Goal: Task Accomplishment & Management: Manage account settings

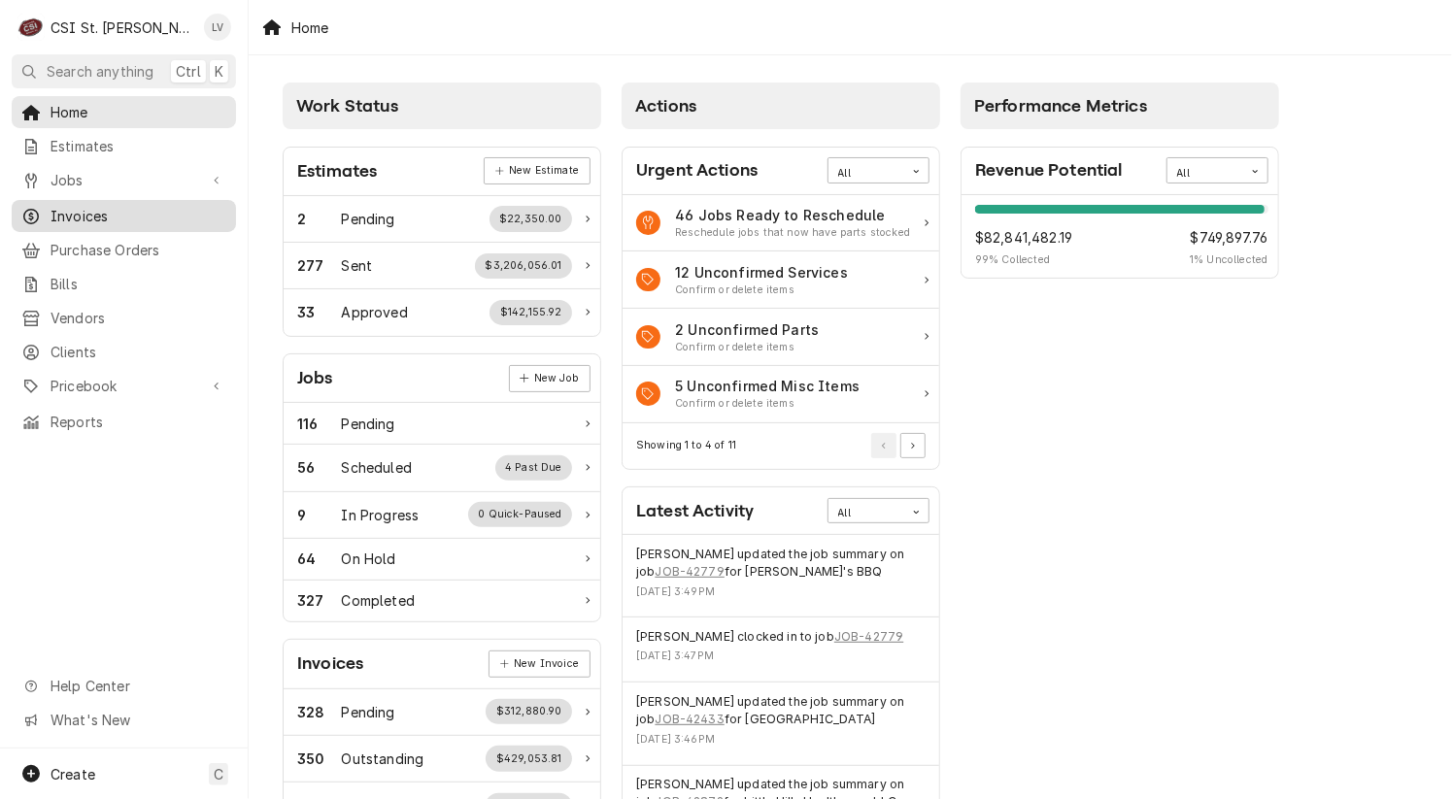
click at [62, 211] on span "Invoices" at bounding box center [138, 216] width 176 height 20
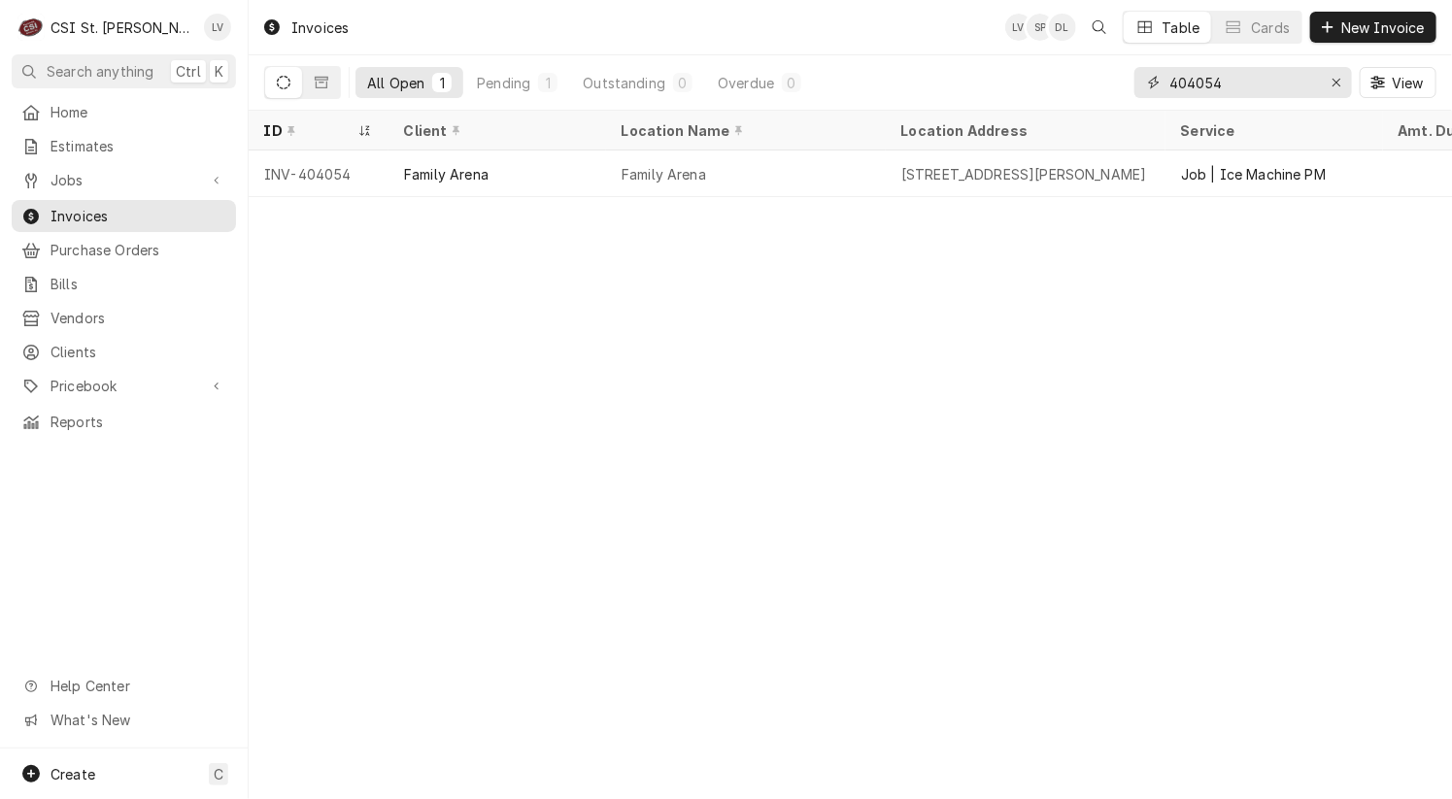
drag, startPoint x: 1255, startPoint y: 82, endPoint x: 1119, endPoint y: 91, distance: 136.3
click at [1119, 91] on div "All Open 1 Pending 1 Outstanding 0 Overdue 0 404054 View" at bounding box center [850, 82] width 1172 height 54
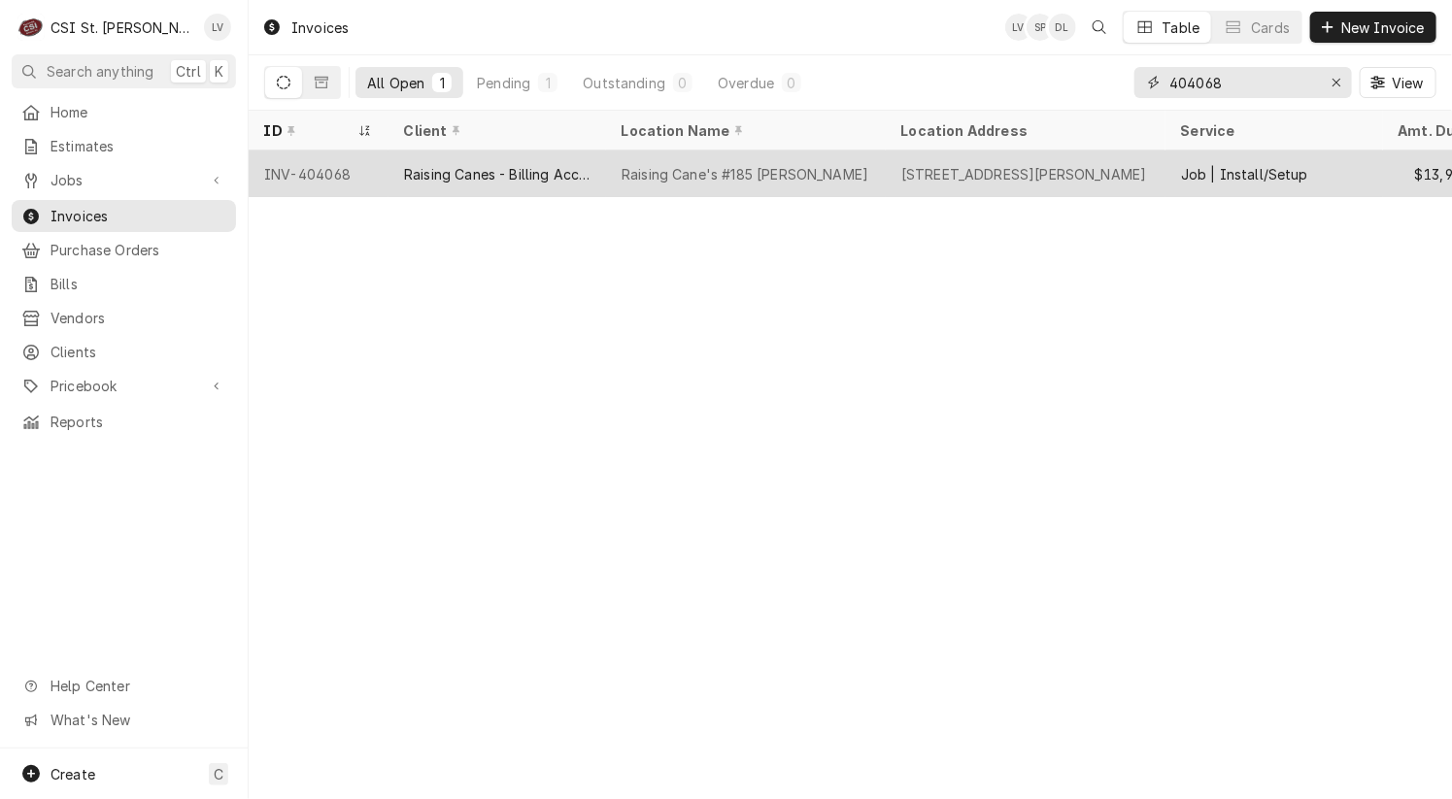
type input "404068"
click at [813, 164] on div "Raising Cane's #185 Kirkwood" at bounding box center [745, 174] width 247 height 20
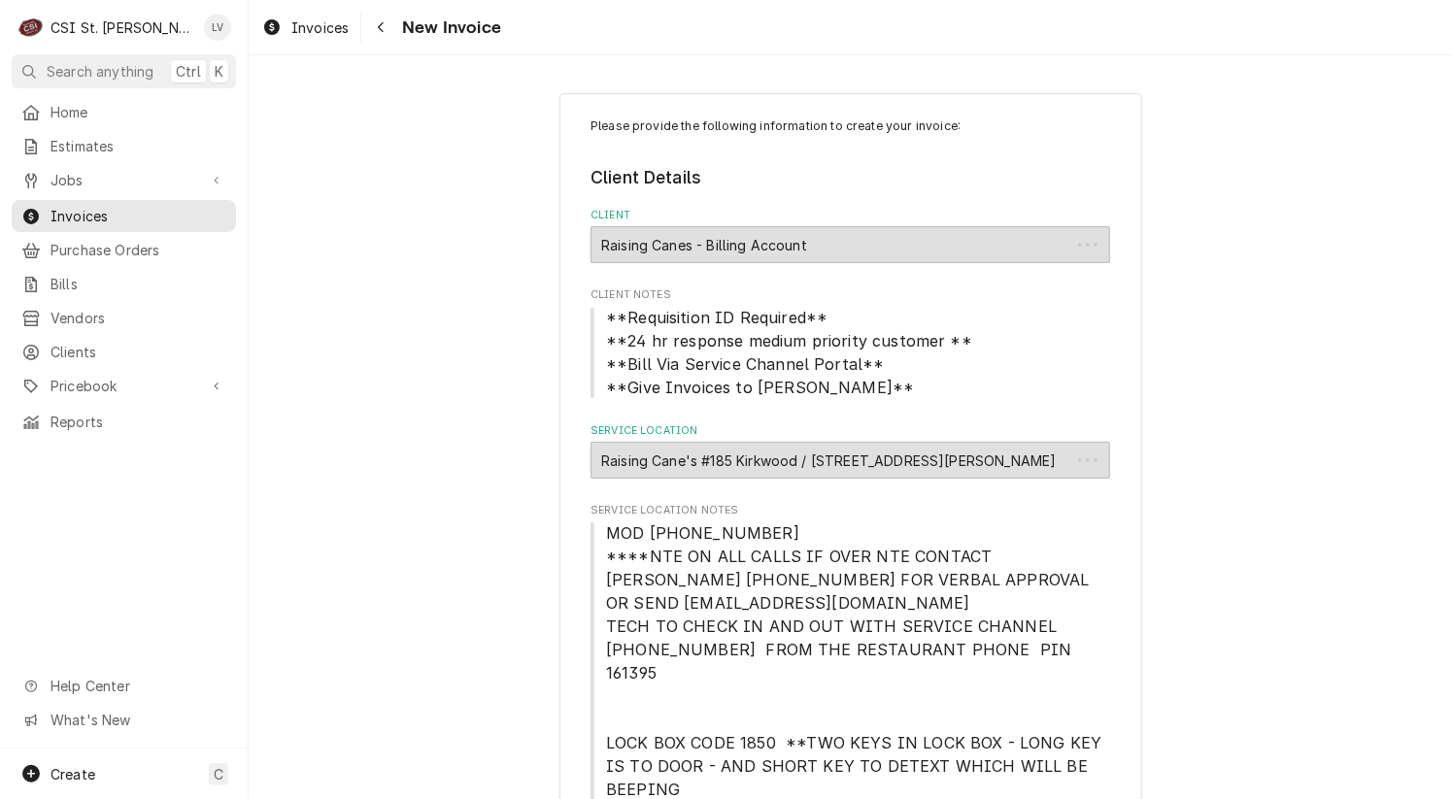
type textarea "x"
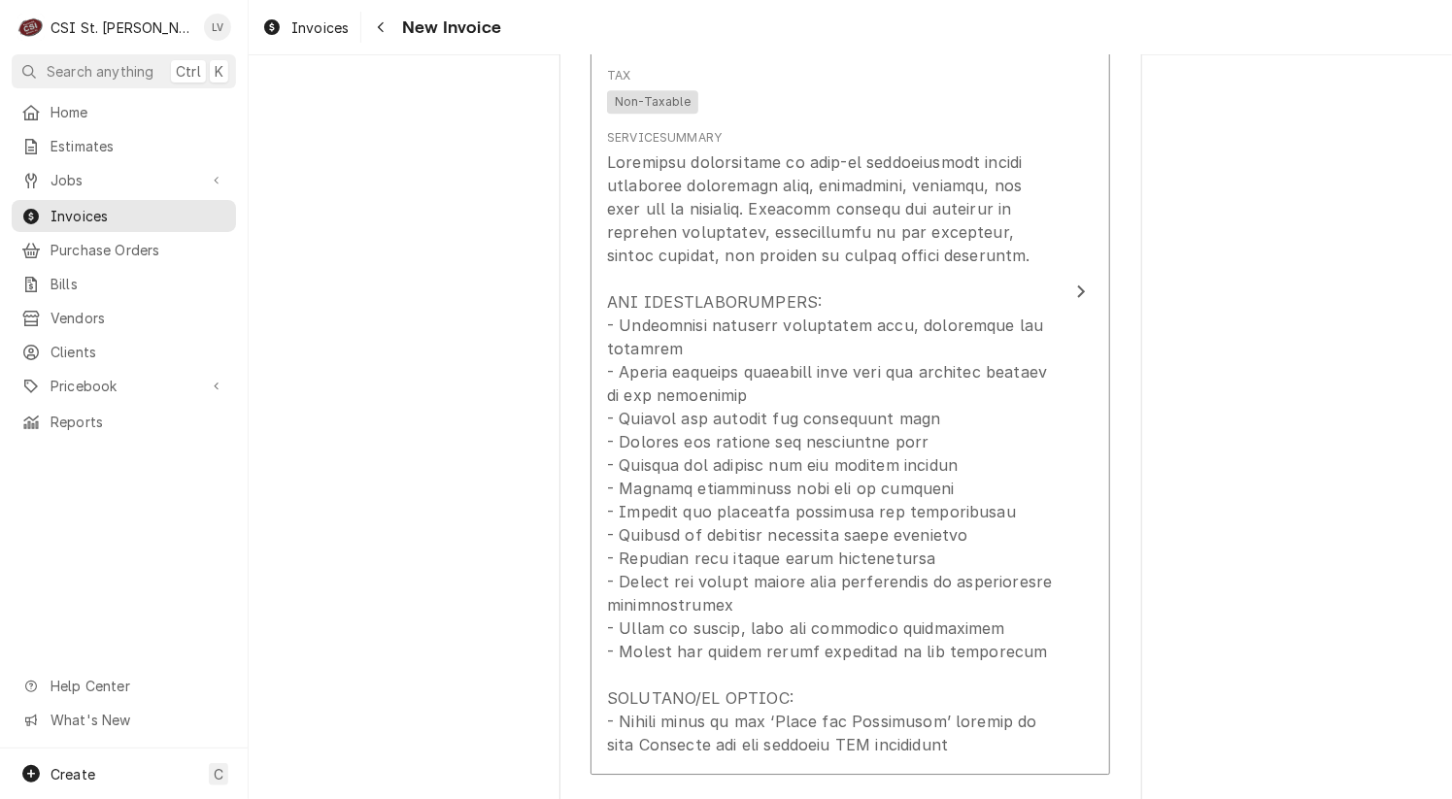
scroll to position [2234, 0]
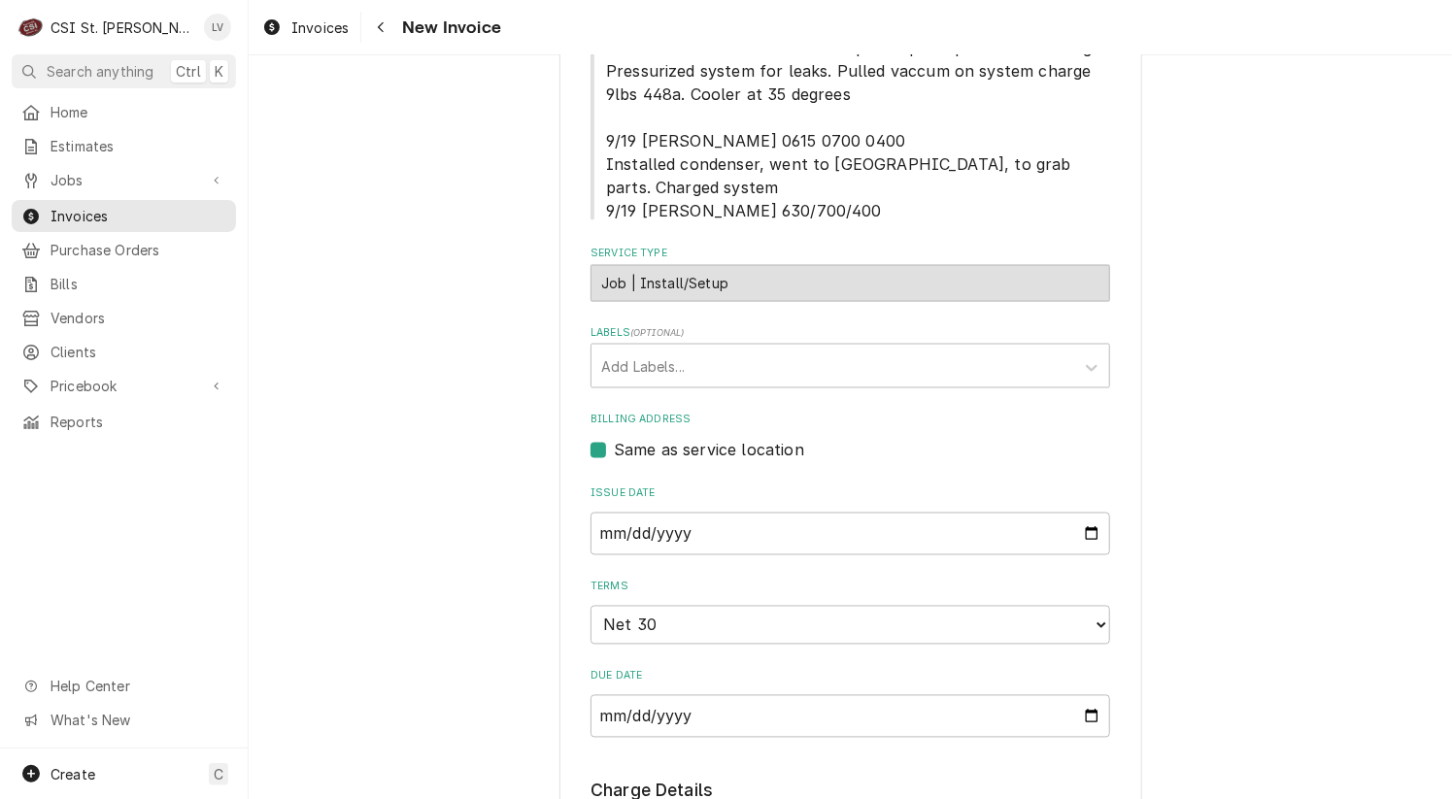
scroll to position [971, 0]
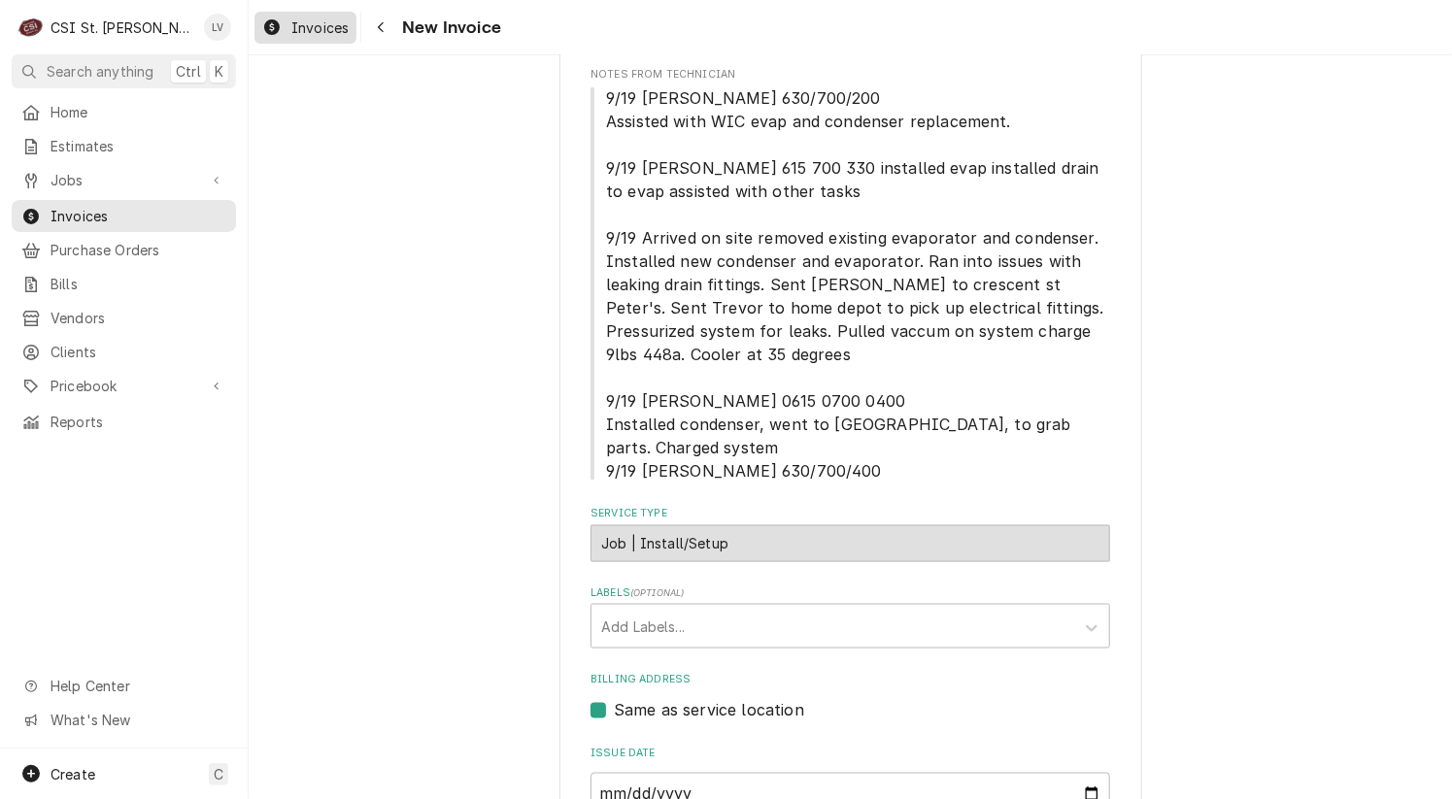
click at [312, 23] on span "Invoices" at bounding box center [319, 27] width 57 height 20
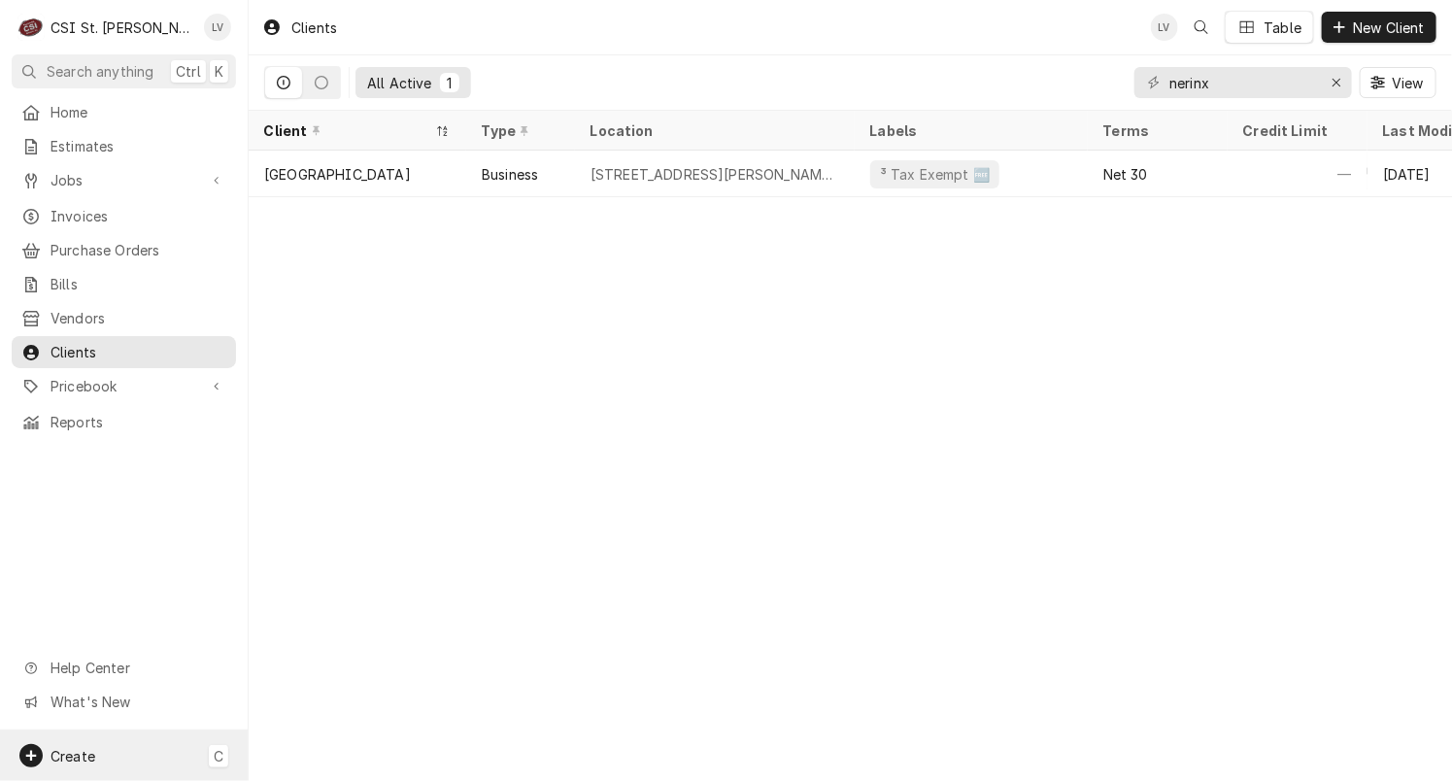
click at [108, 750] on div "Create C" at bounding box center [124, 755] width 248 height 50
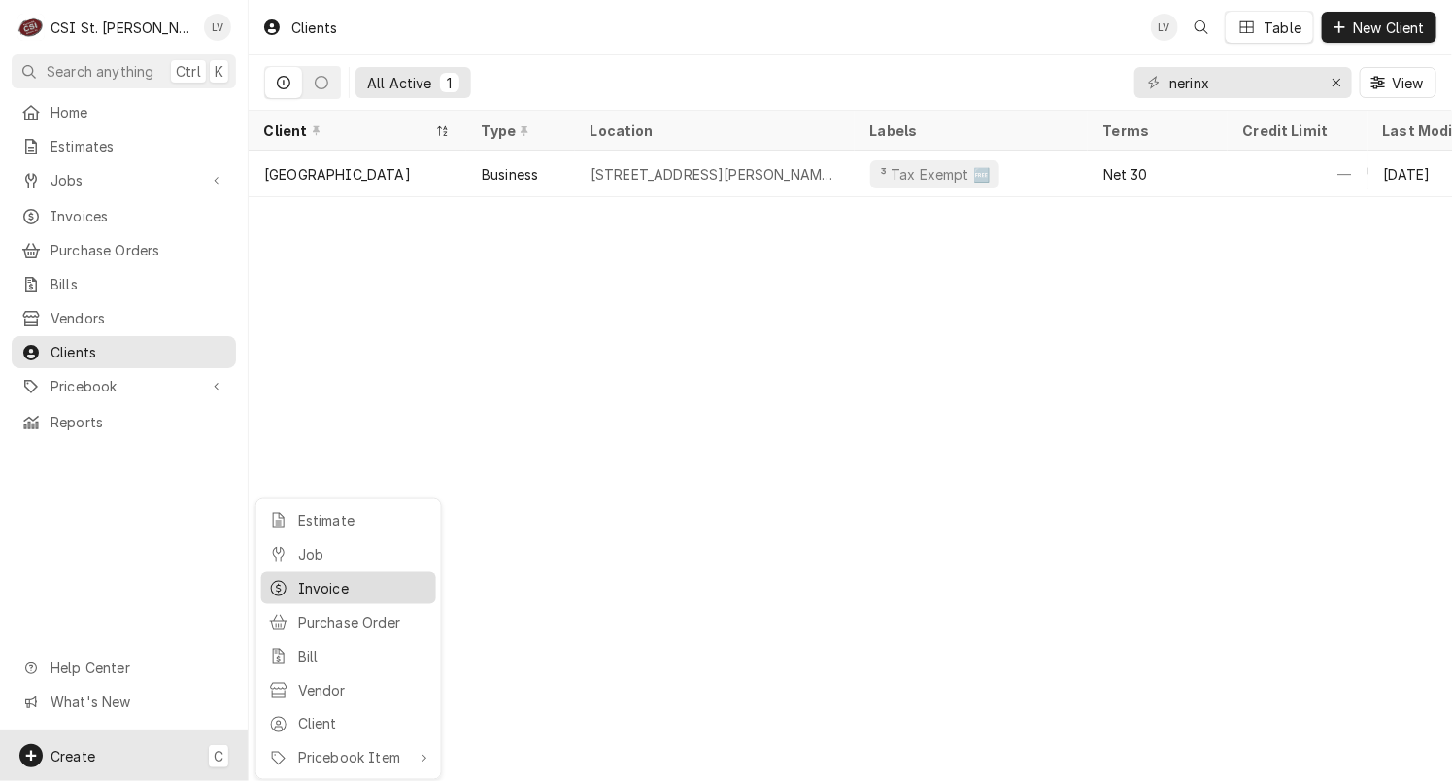
click at [319, 583] on div "Invoice" at bounding box center [363, 588] width 130 height 20
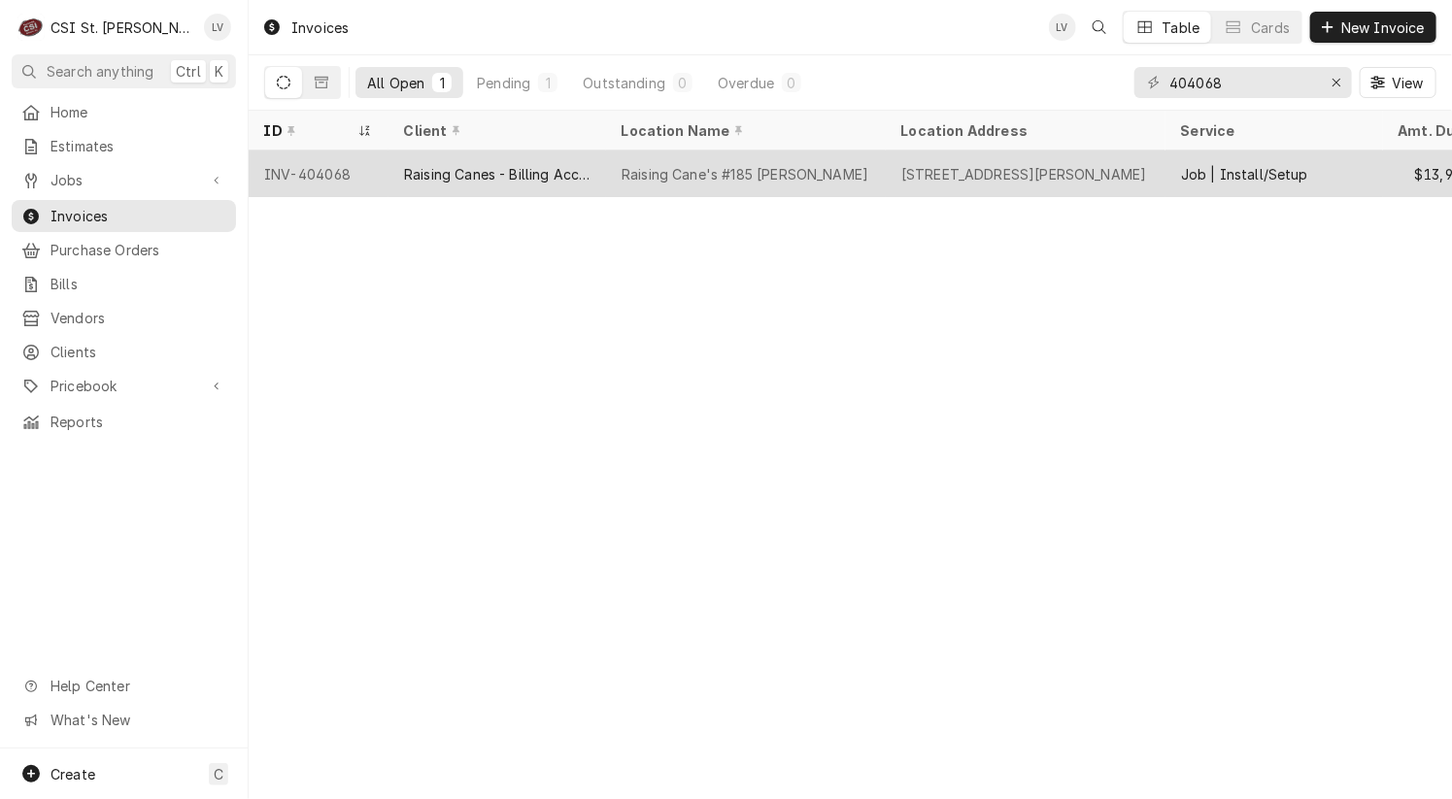
click at [420, 188] on div "Raising Canes - Billing Account" at bounding box center [497, 174] width 218 height 47
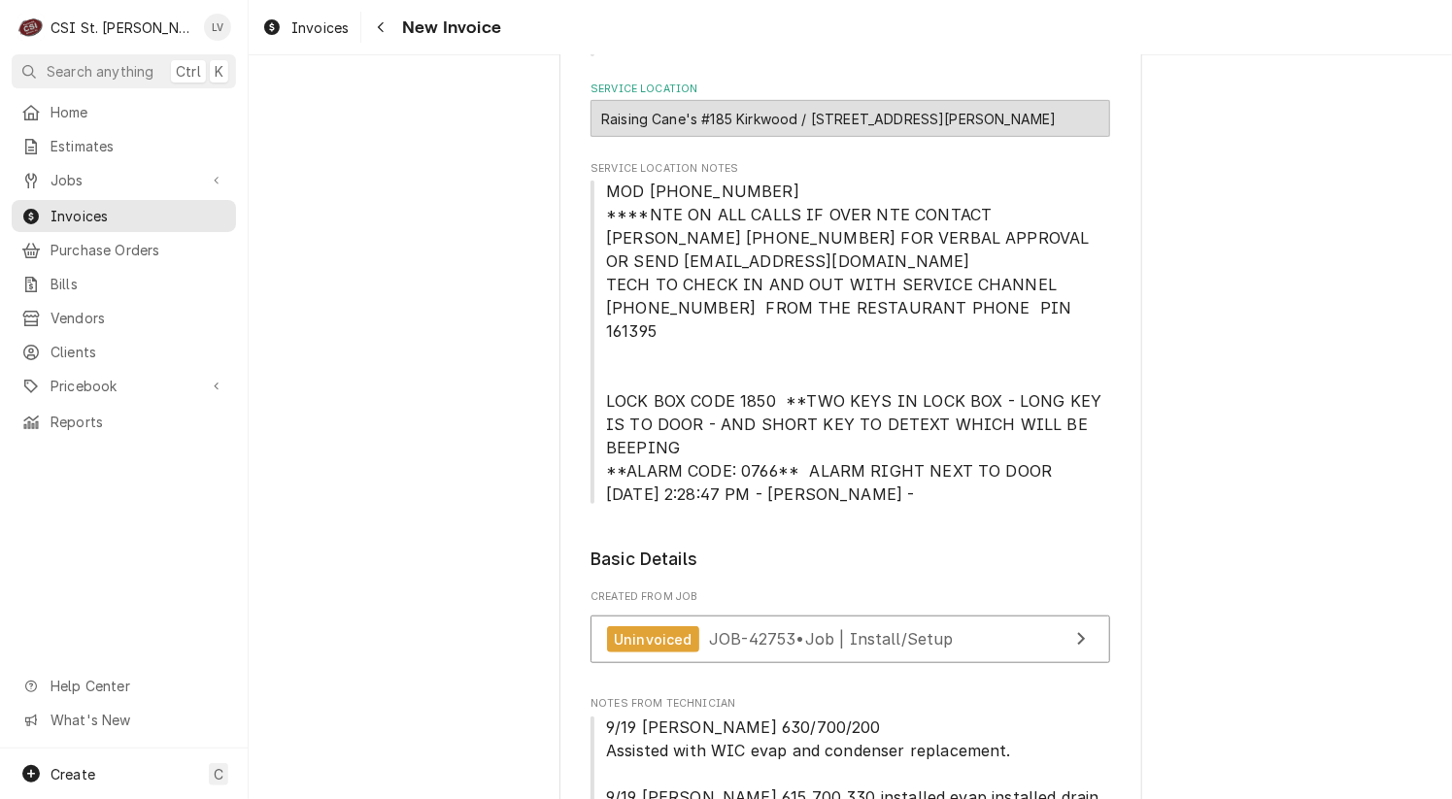
scroll to position [388, 0]
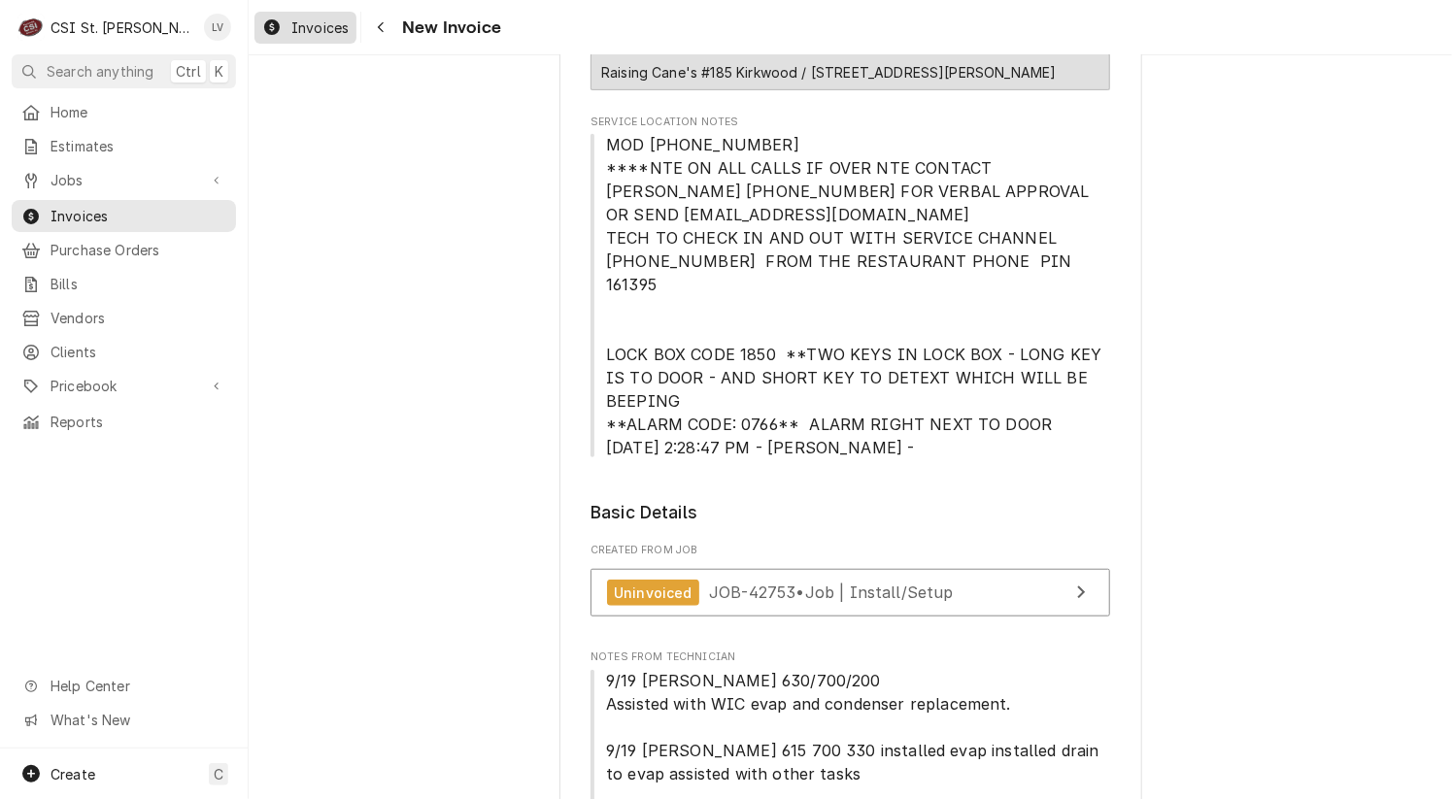
click at [324, 30] on span "Invoices" at bounding box center [319, 27] width 57 height 20
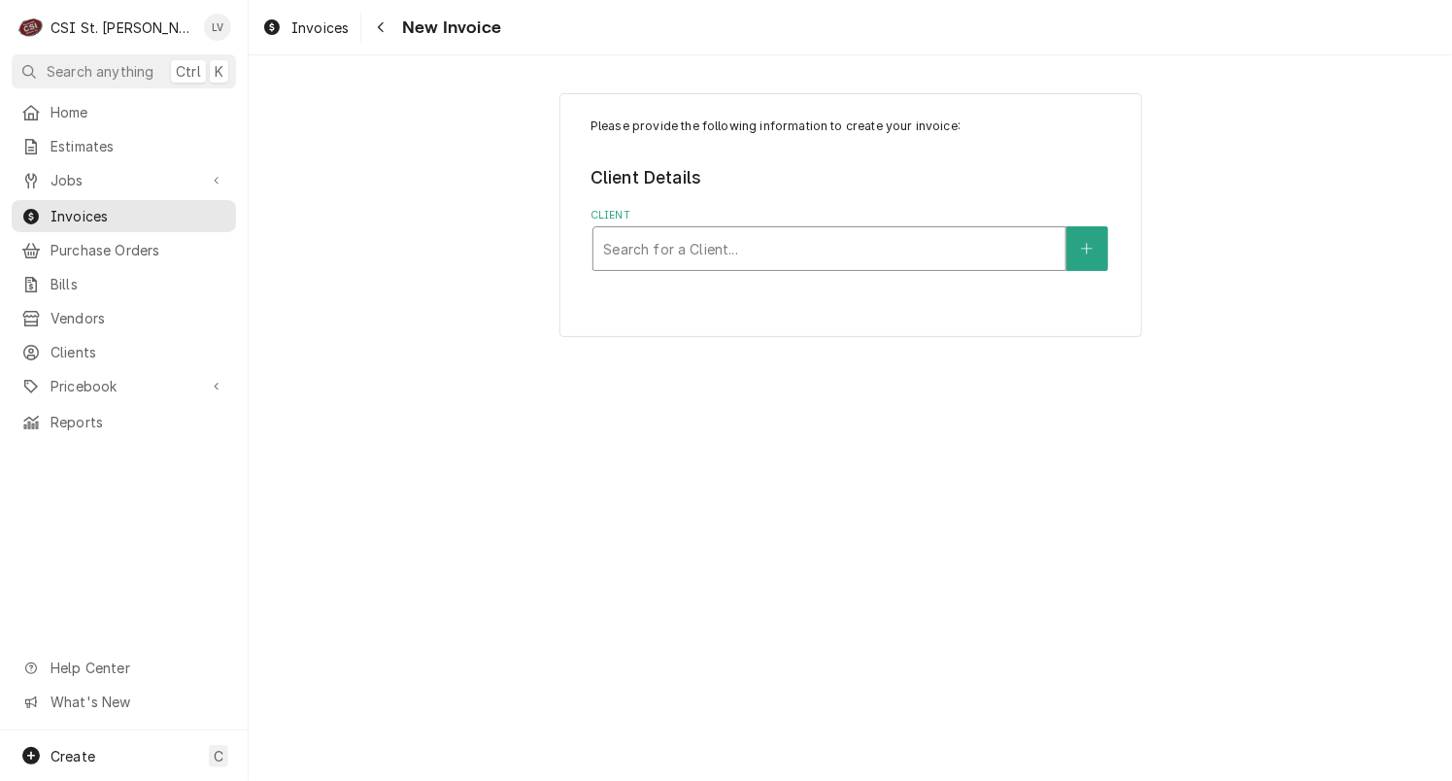
click at [730, 242] on div "Client" at bounding box center [829, 248] width 453 height 35
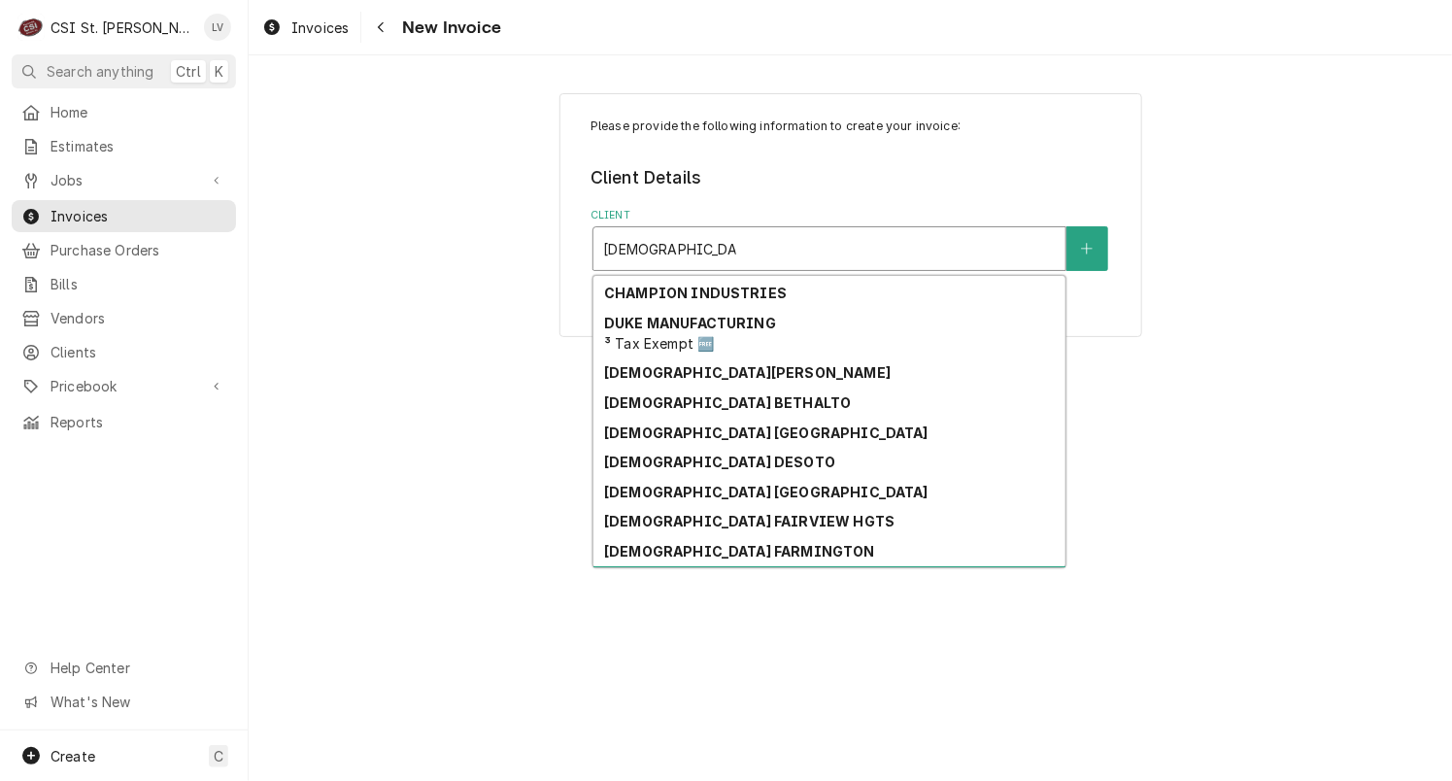
scroll to position [26, 0]
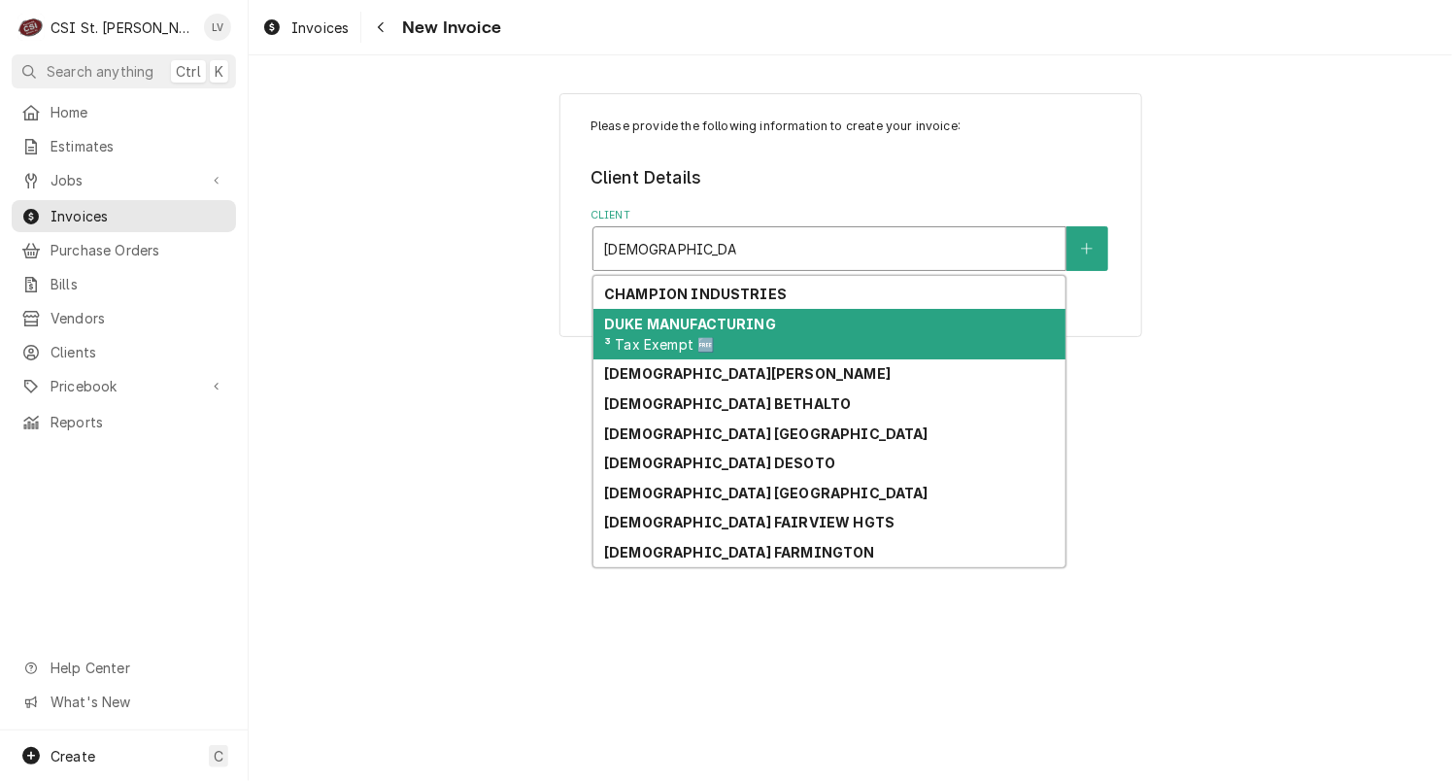
type input "first baptist church"
click at [485, 367] on div "Please provide the following information to create your invoice: Client Details…" at bounding box center [850, 417] width 1203 height 725
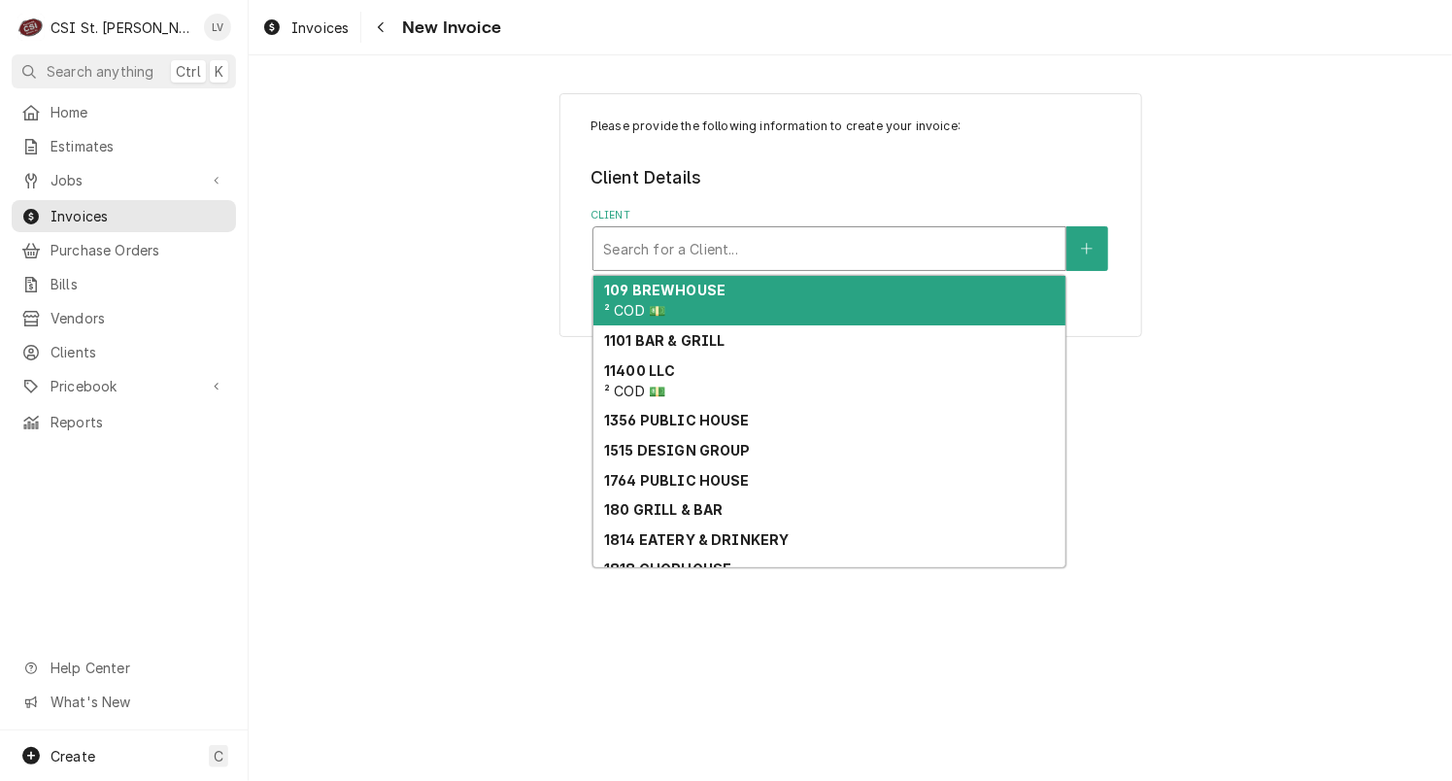
click at [699, 246] on div "Client" at bounding box center [829, 248] width 453 height 35
type input "1"
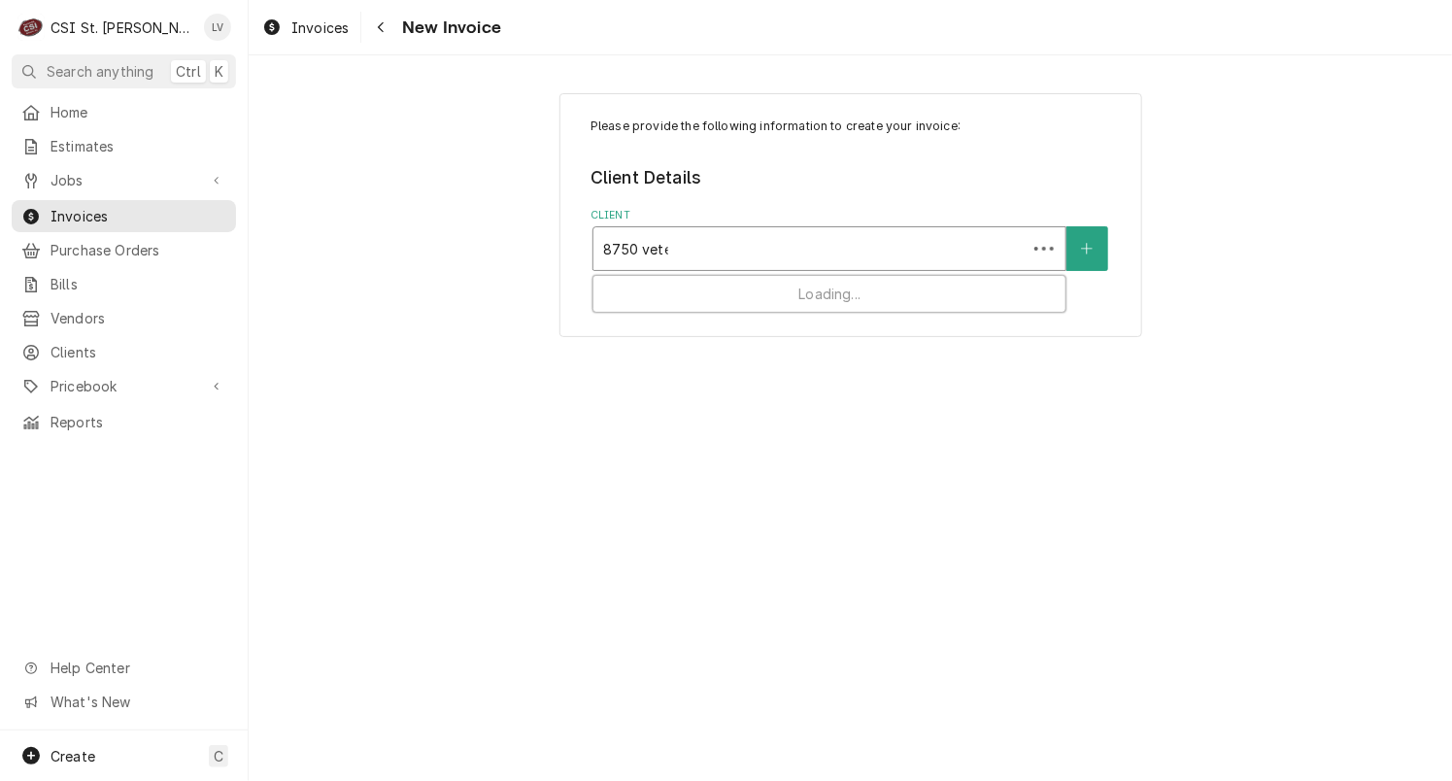
type input "8750 veter"
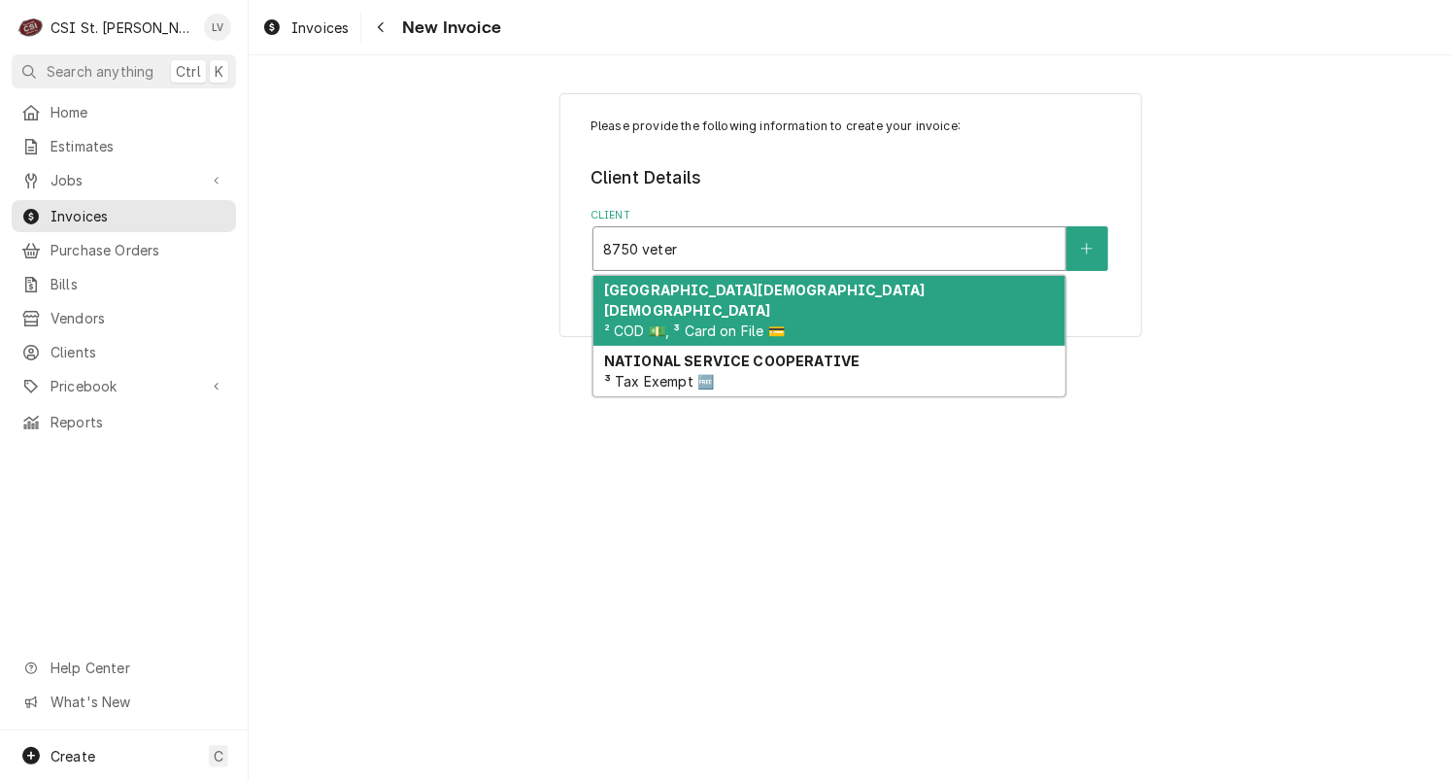
click at [689, 285] on strong "First Baptist Christian Academy" at bounding box center [764, 300] width 321 height 37
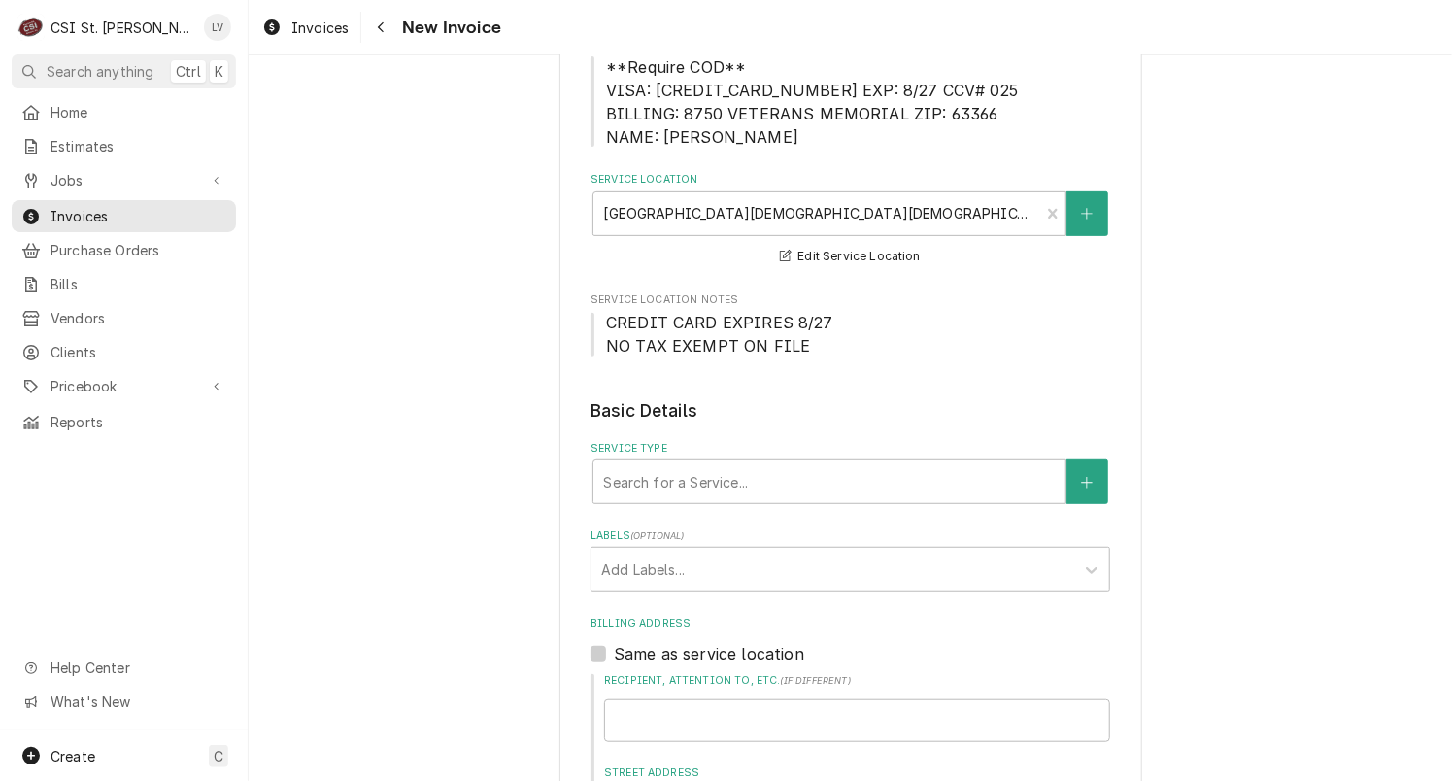
scroll to position [0, 0]
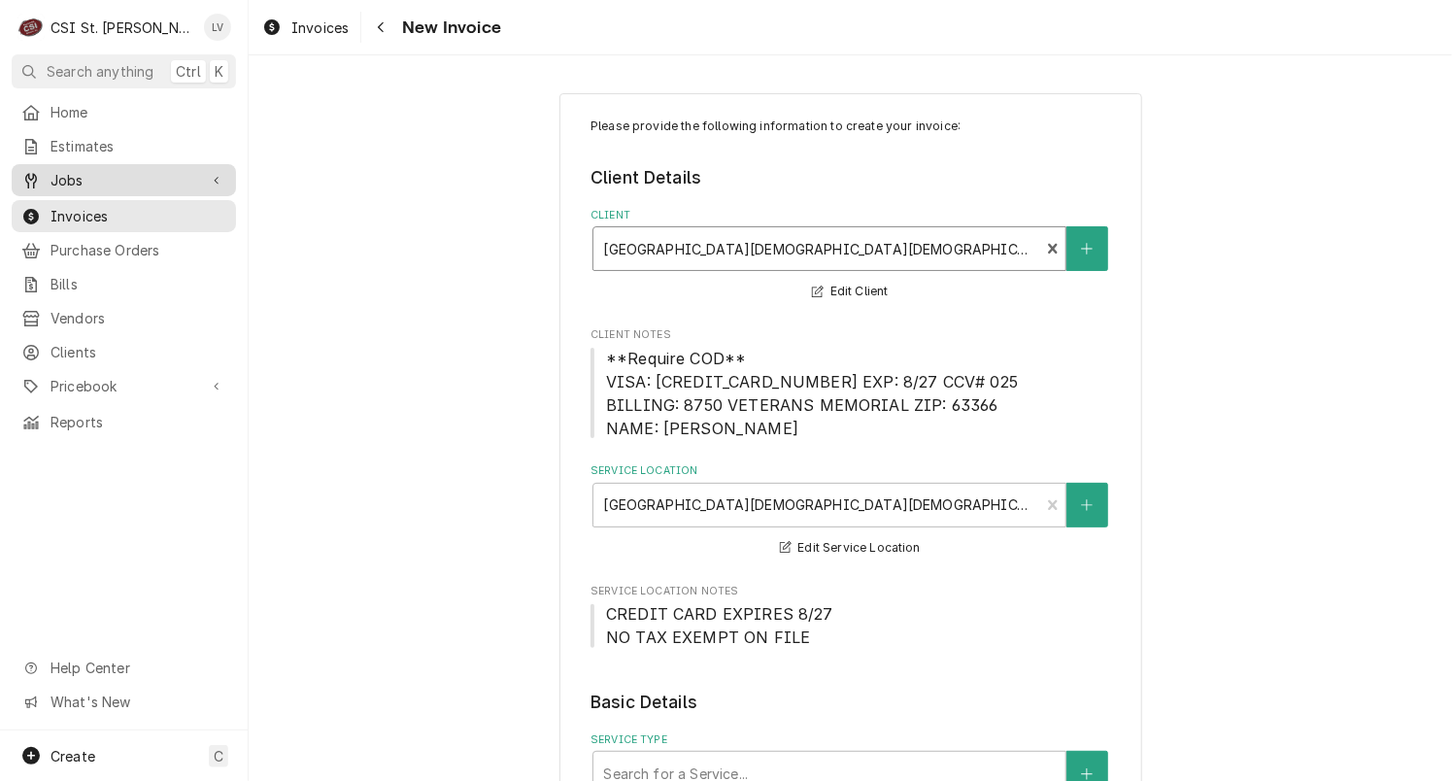
click at [126, 175] on span "Jobs" at bounding box center [123, 180] width 147 height 20
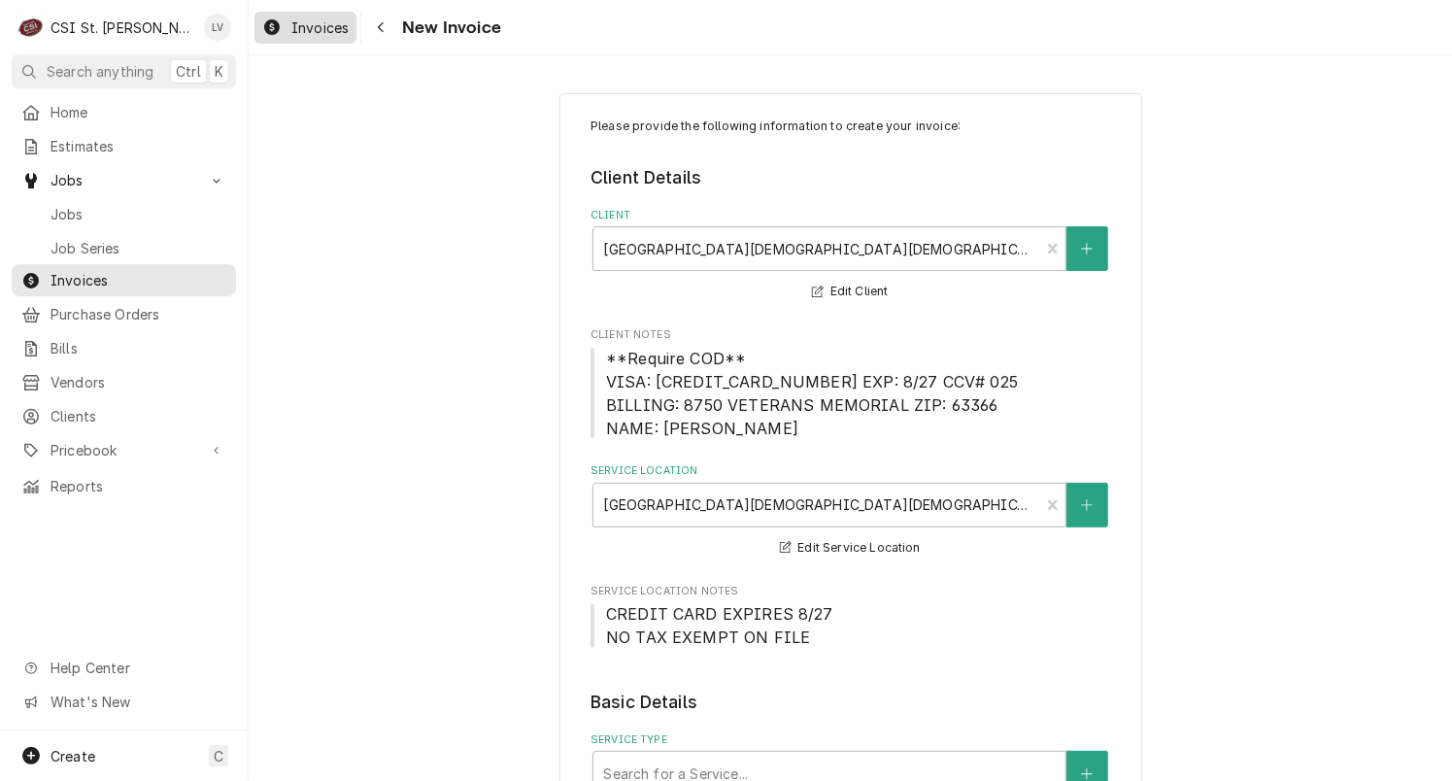
click at [299, 28] on span "Invoices" at bounding box center [319, 27] width 57 height 20
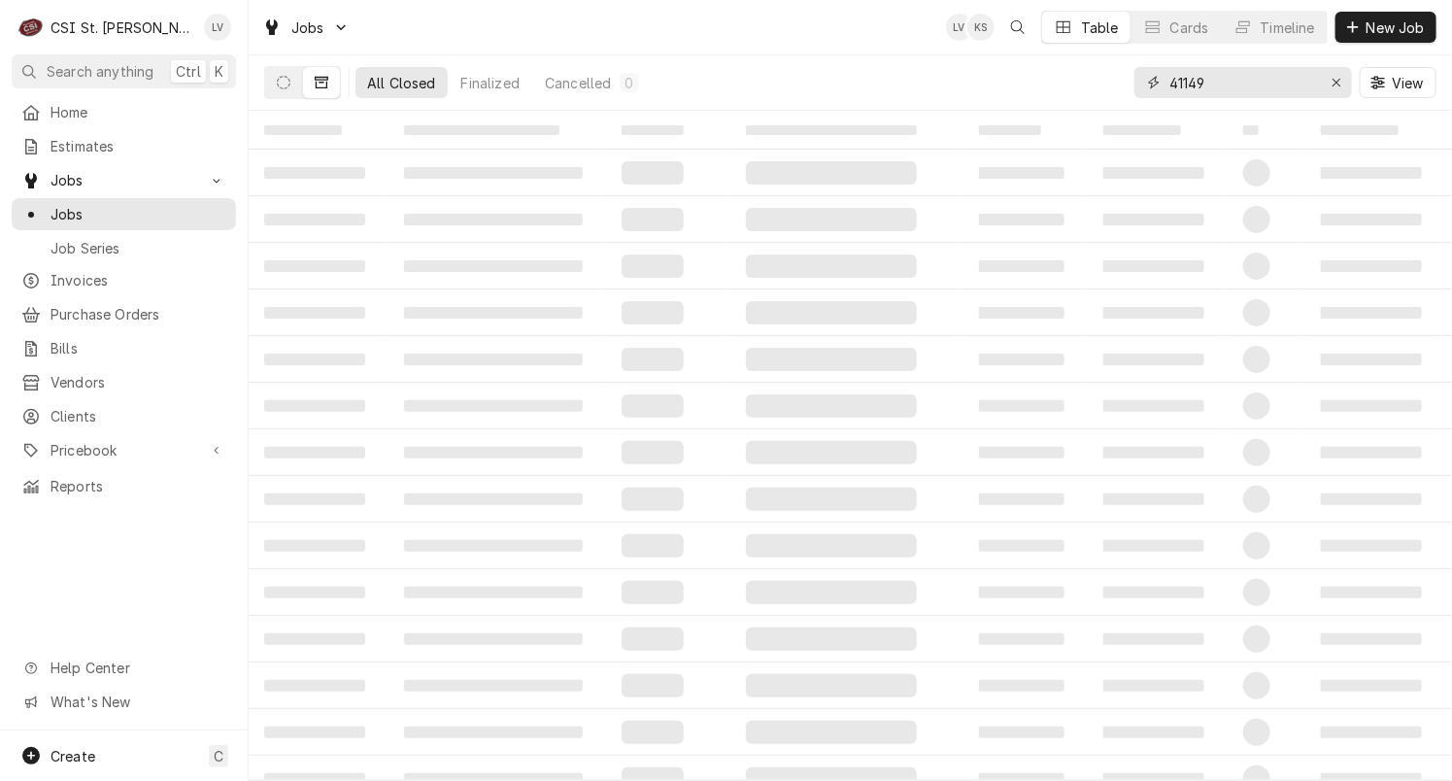
drag, startPoint x: 1207, startPoint y: 80, endPoint x: 1145, endPoint y: 93, distance: 63.6
click at [1145, 93] on div "41149" at bounding box center [1243, 82] width 218 height 31
type input "42675"
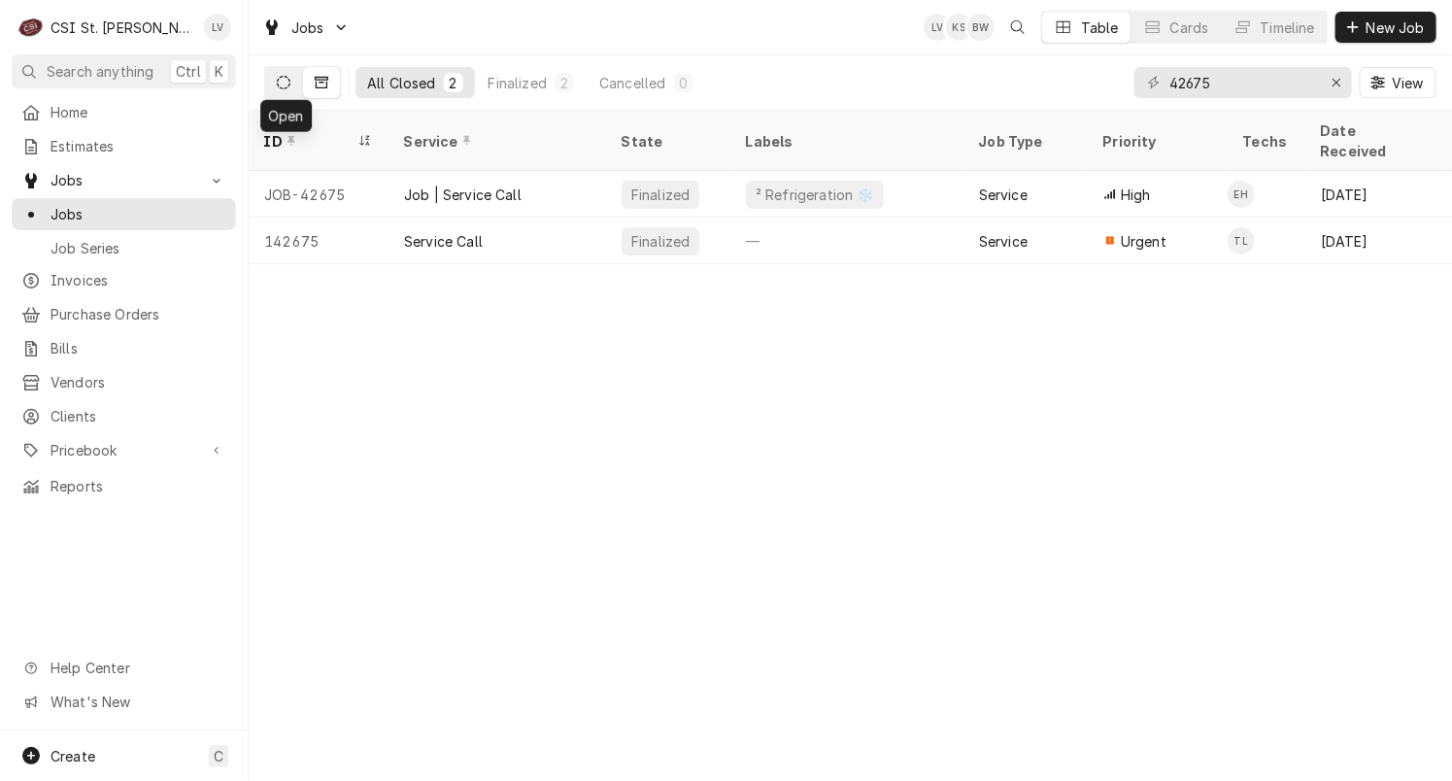
click at [284, 93] on button "Dynamic Content Wrapper" at bounding box center [283, 82] width 37 height 31
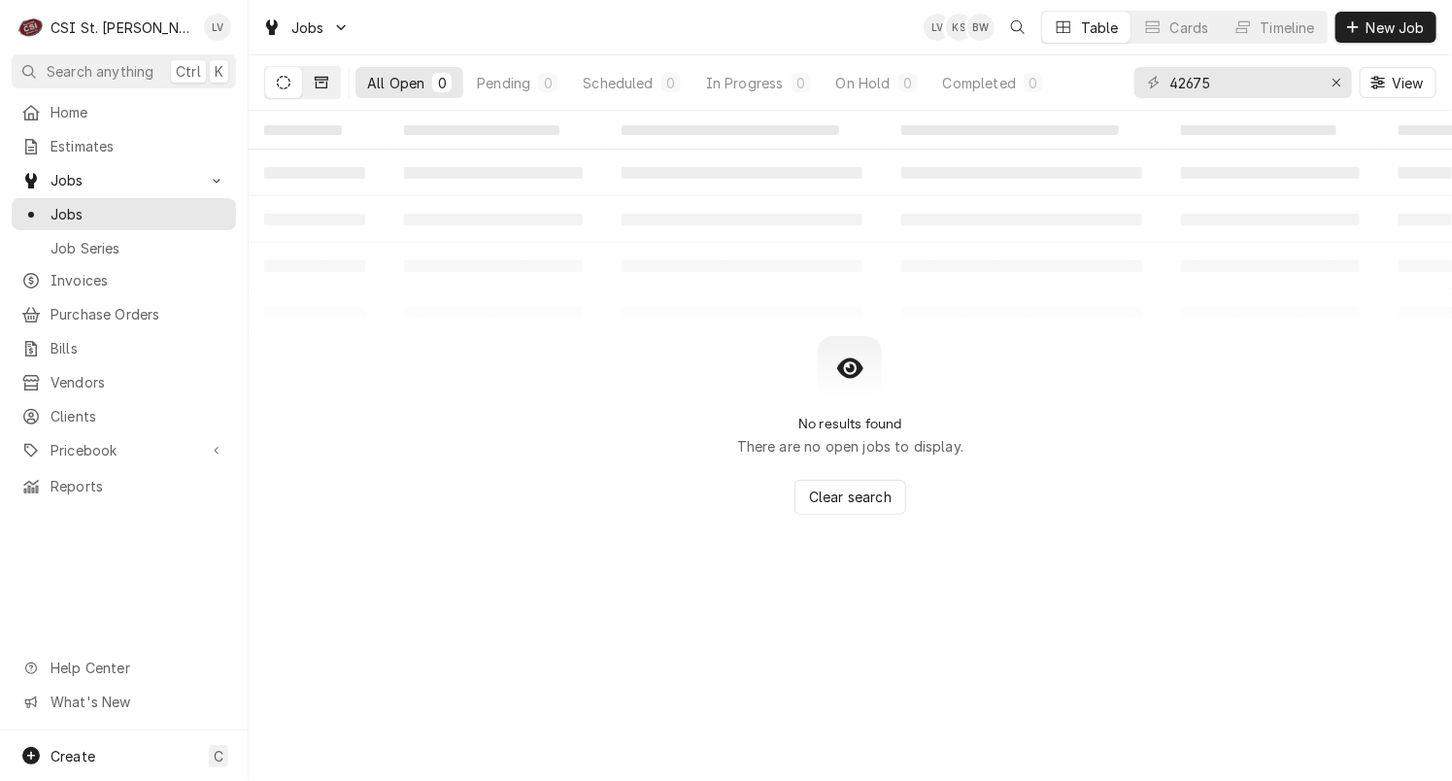
click at [316, 91] on button "Dynamic Content Wrapper" at bounding box center [321, 82] width 37 height 31
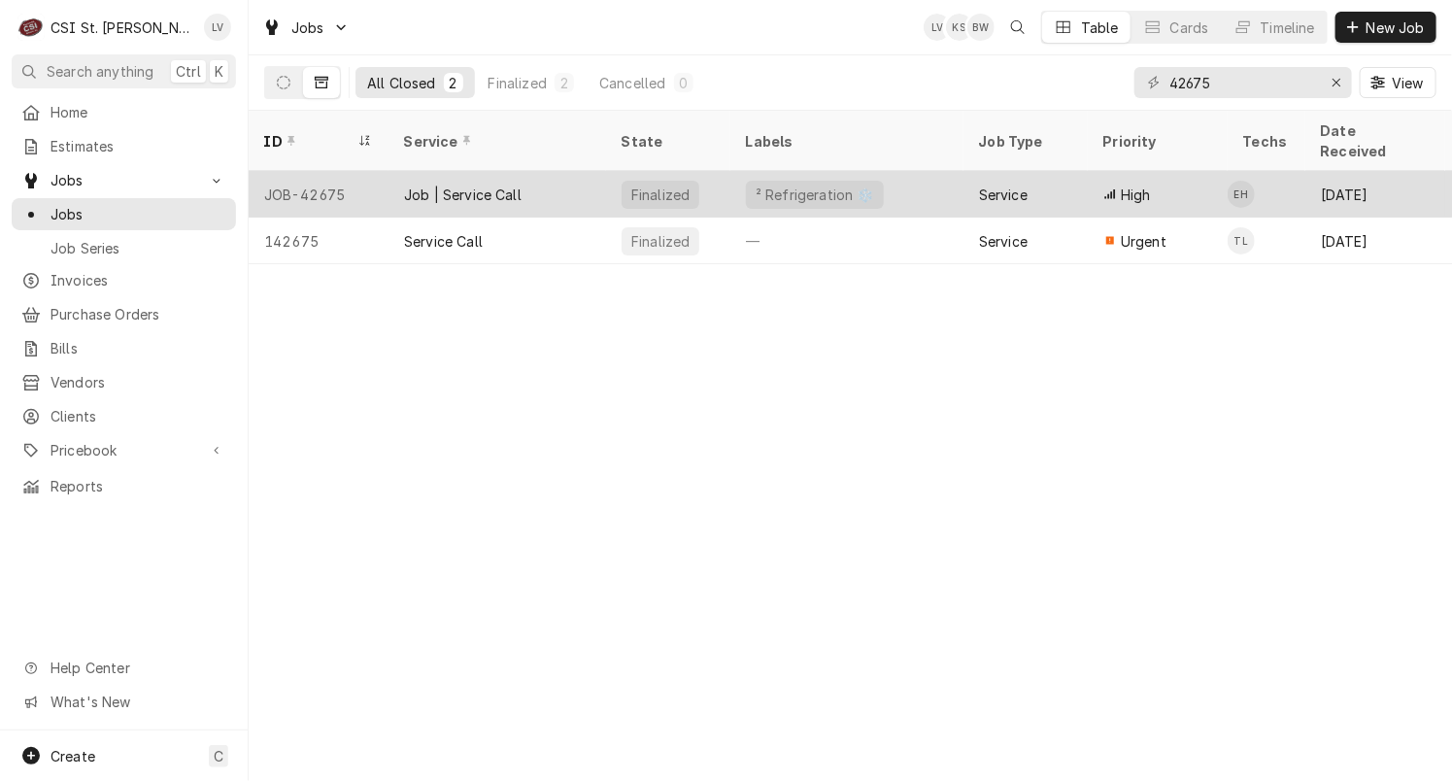
click at [373, 171] on div "JOB-42675" at bounding box center [319, 194] width 140 height 47
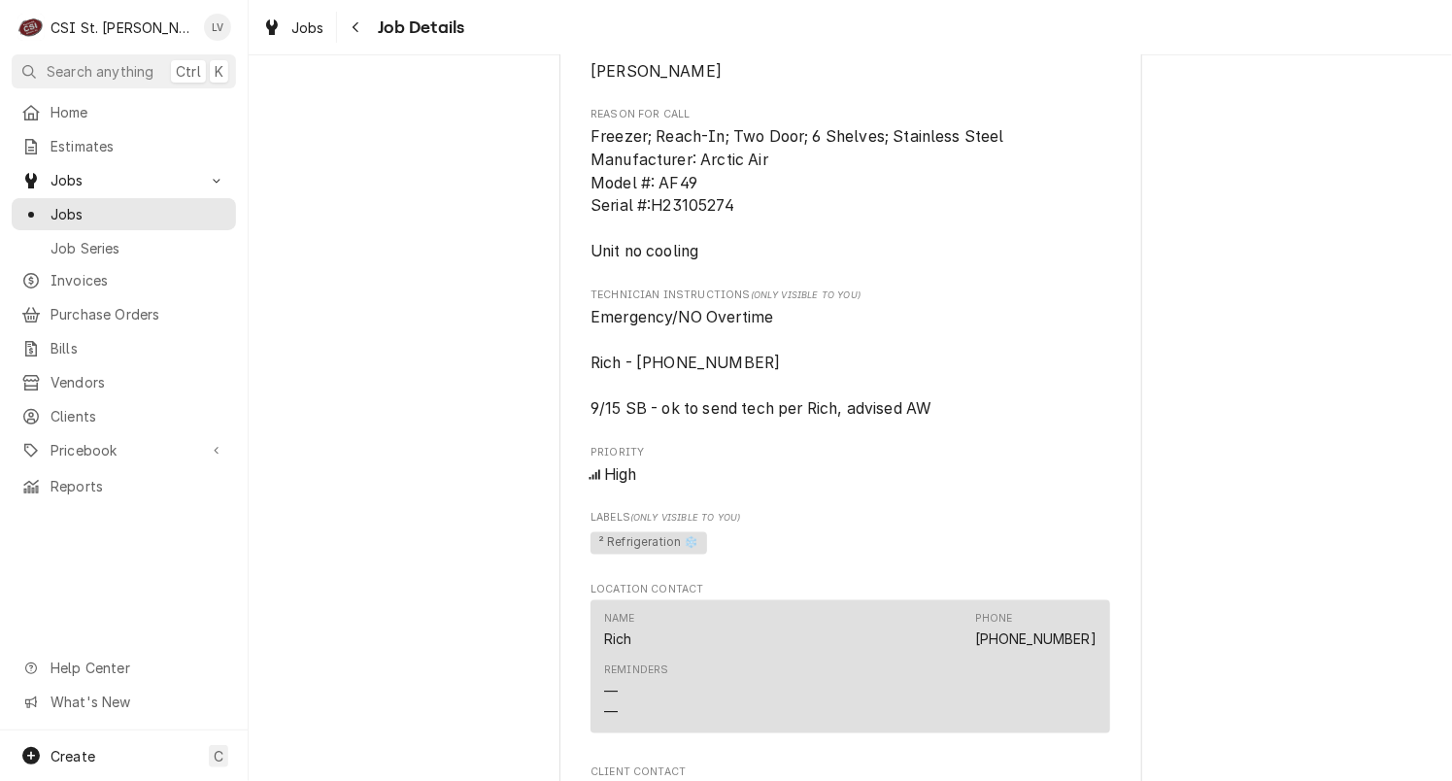
scroll to position [874, 0]
